Goal: Navigation & Orientation: Find specific page/section

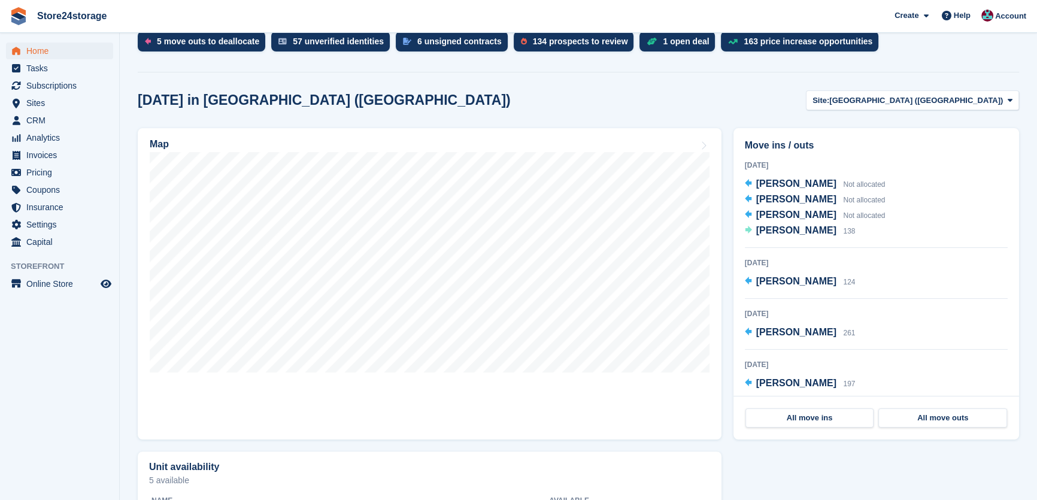
scroll to position [272, 0]
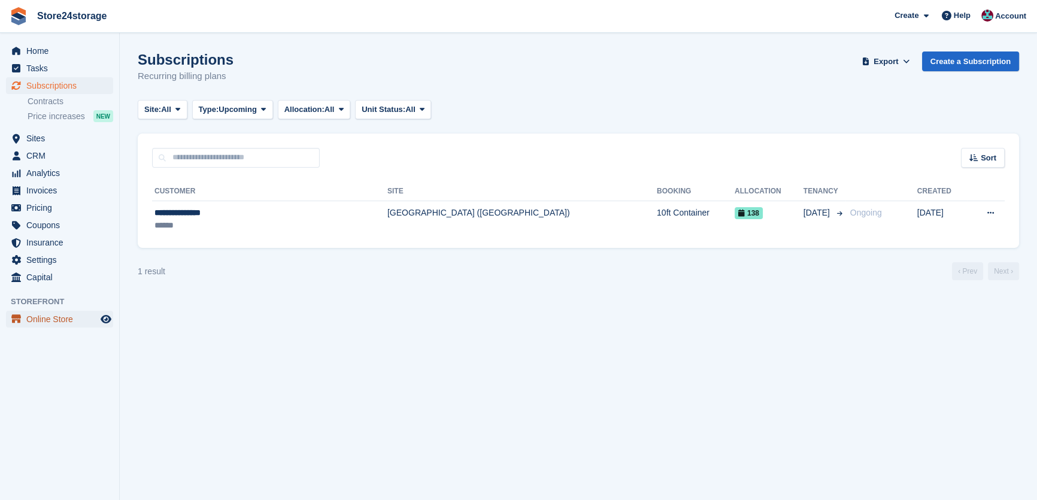
click at [68, 317] on span "Online Store" at bounding box center [62, 319] width 72 height 17
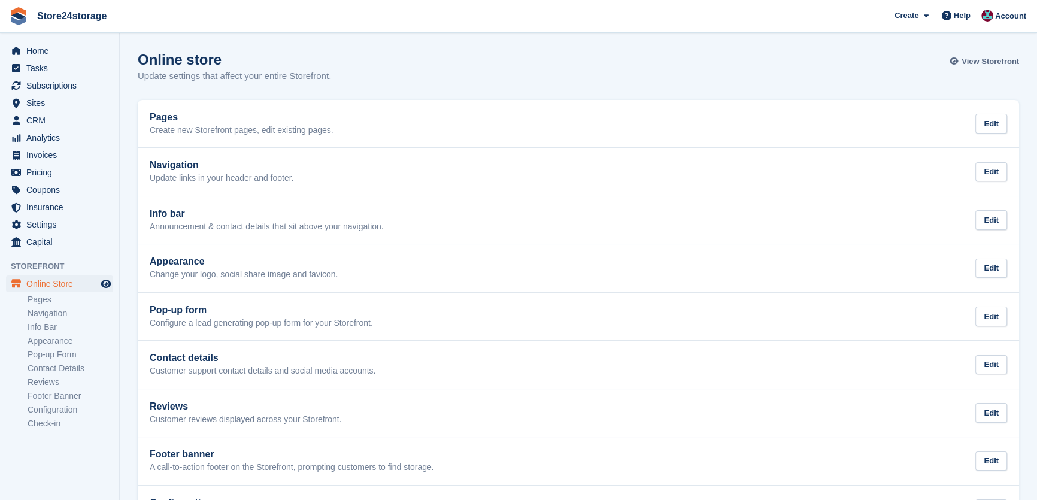
click at [994, 59] on span "View Storefront" at bounding box center [990, 62] width 57 height 12
